Goal: Task Accomplishment & Management: Use online tool/utility

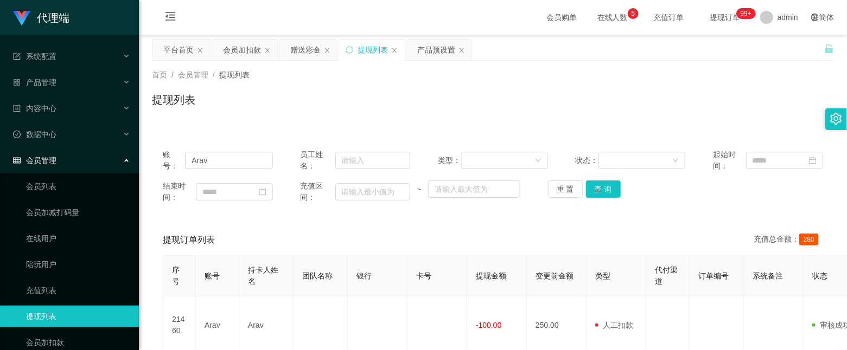
click at [307, 49] on div "赠送彩金" at bounding box center [305, 50] width 30 height 21
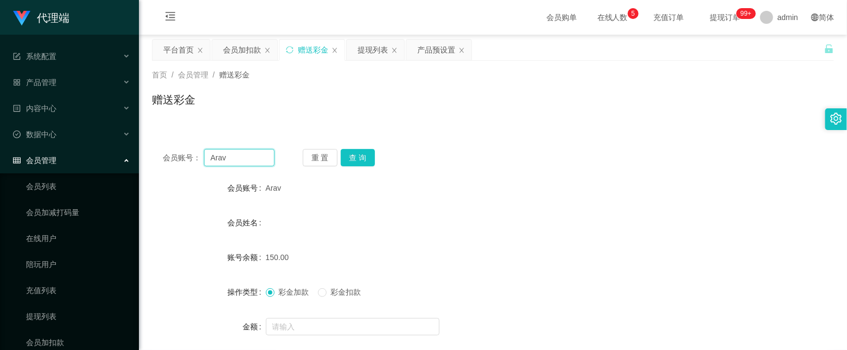
click at [241, 155] on input "Arav" at bounding box center [239, 157] width 71 height 17
type input "A"
paste input "26031960"
type input "26031960"
click at [368, 156] on button "查 询" at bounding box center [358, 157] width 35 height 17
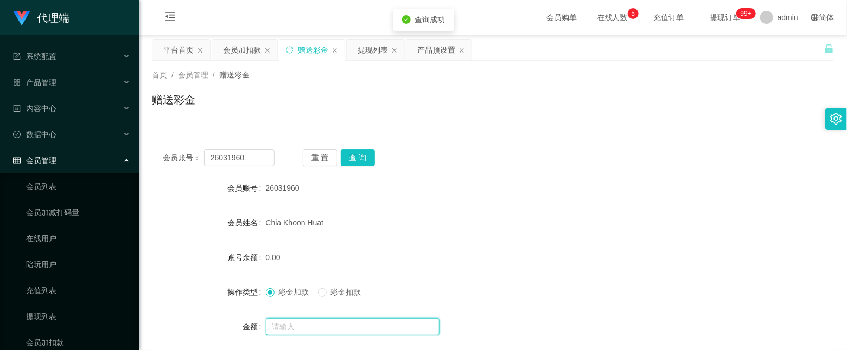
click at [326, 322] on input "text" at bounding box center [353, 326] width 174 height 17
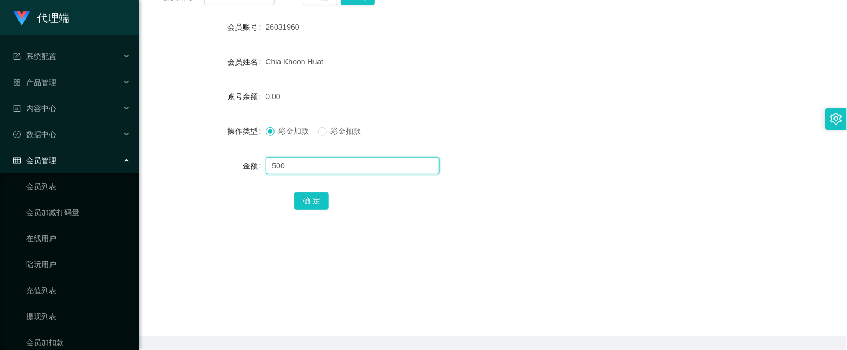
scroll to position [163, 0]
type input "500"
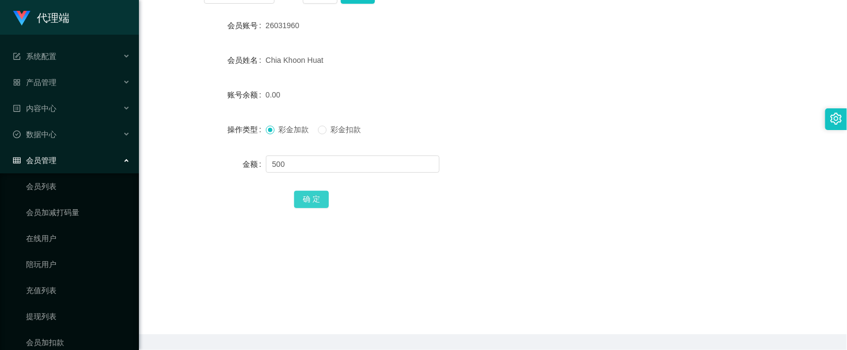
click at [308, 199] on button "确 定" at bounding box center [311, 199] width 35 height 17
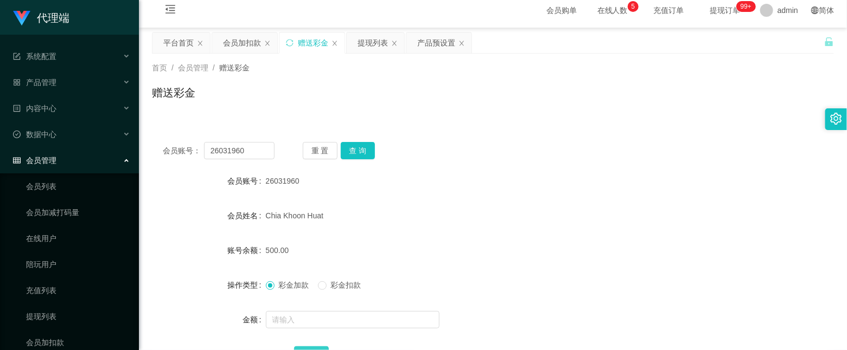
scroll to position [0, 0]
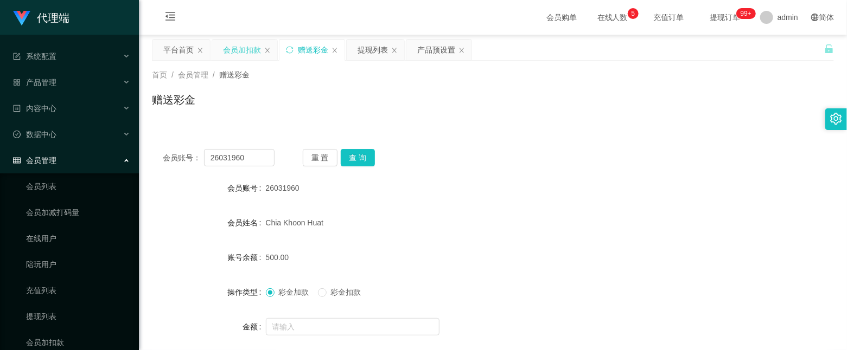
click at [238, 56] on div "会员加扣款" at bounding box center [242, 50] width 38 height 21
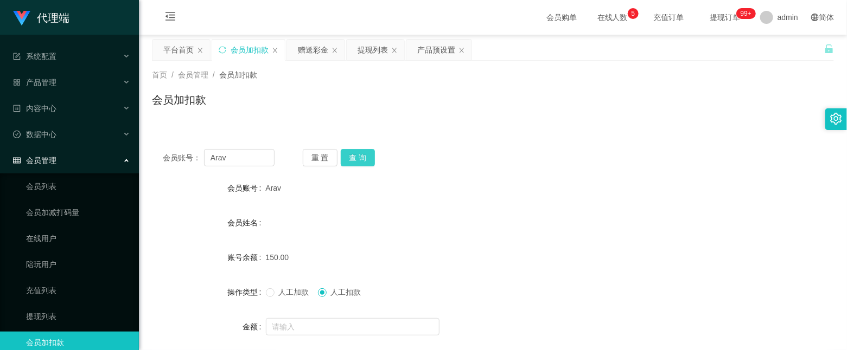
click at [368, 157] on button "查 询" at bounding box center [358, 157] width 35 height 17
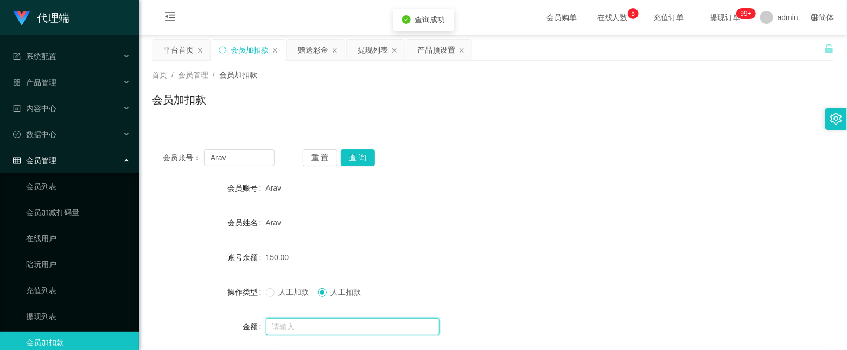
click at [323, 326] on input "text" at bounding box center [353, 326] width 174 height 17
type input "50"
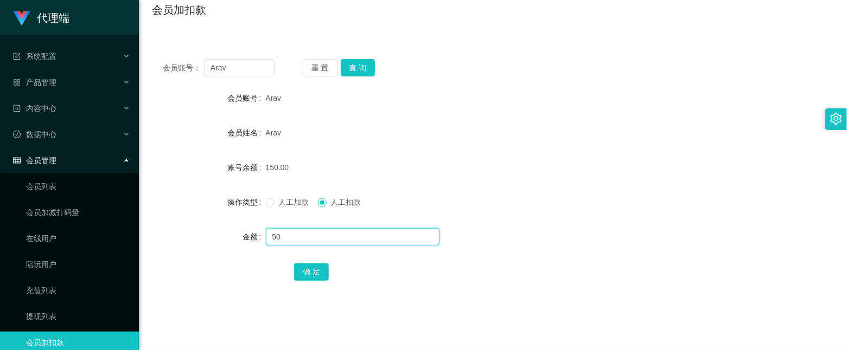
scroll to position [197, 0]
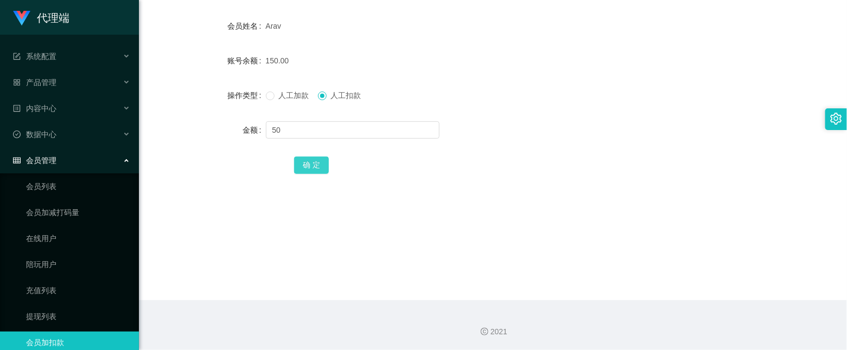
click at [310, 166] on button "确 定" at bounding box center [311, 165] width 35 height 17
